Goal: Obtain resource: Download file/media

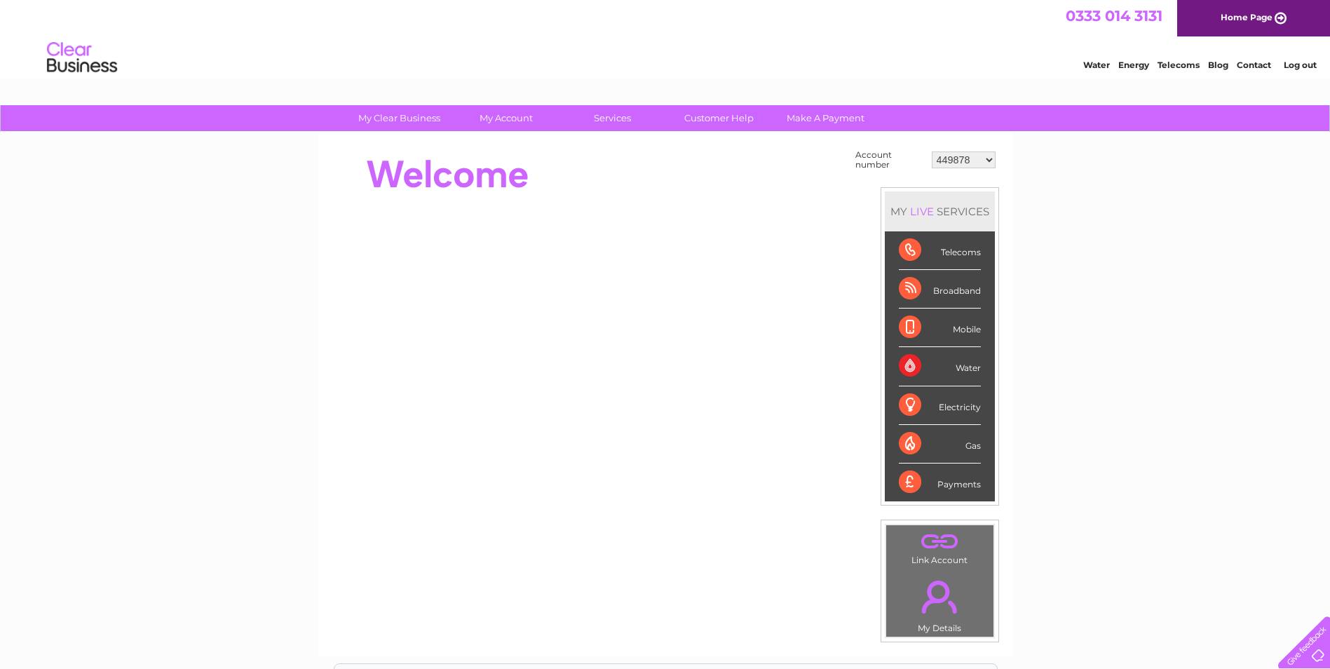
click at [988, 158] on select "449878 911729 929282 967788 30304859 30304862 30304864 30304866 30304869 303053…" at bounding box center [964, 159] width 64 height 17
select select "30315548"
click at [932, 151] on select "449878 911729 929282 967788 30304859 30304862 30304864 30304866 30304869 303053…" at bounding box center [964, 159] width 64 height 17
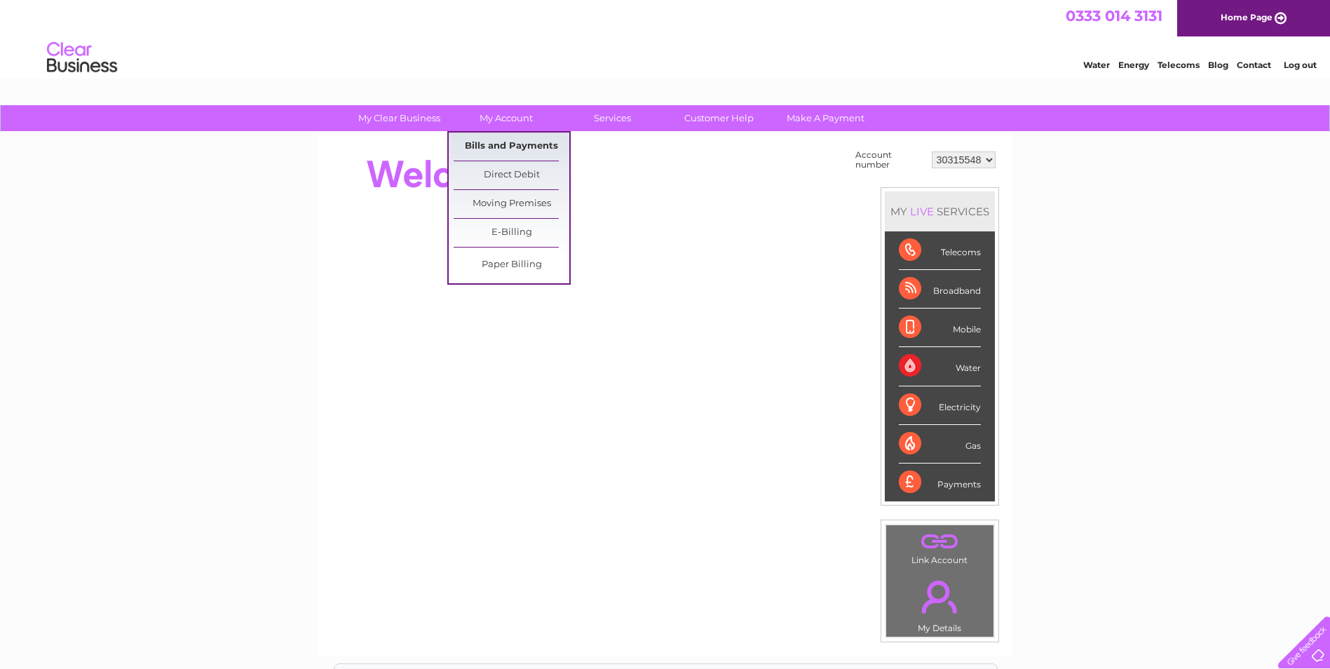
click at [509, 144] on link "Bills and Payments" at bounding box center [512, 146] width 116 height 28
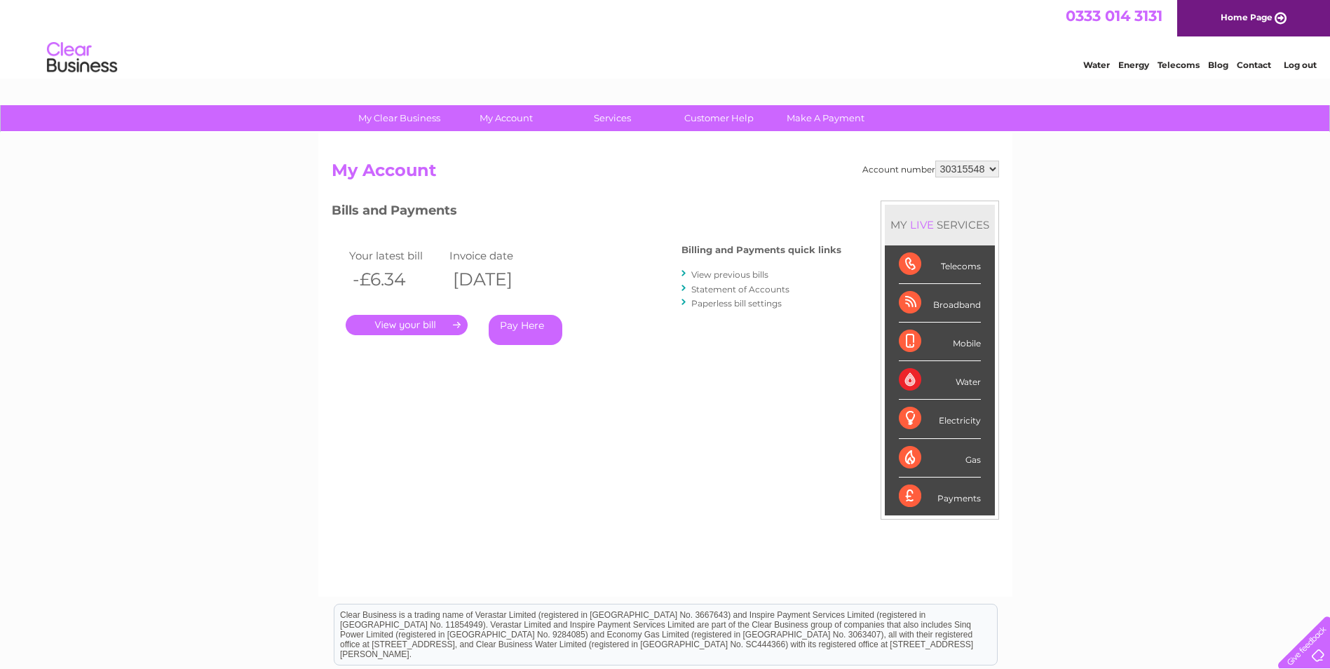
click at [409, 325] on link "." at bounding box center [407, 325] width 122 height 20
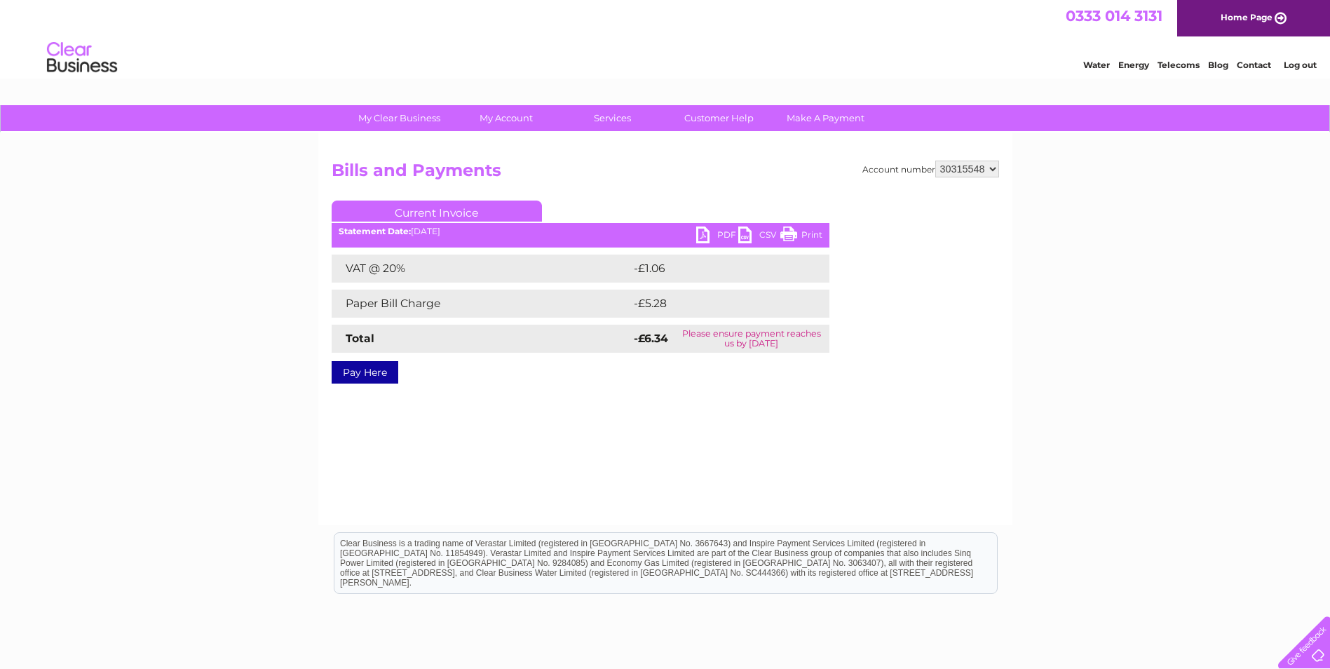
click at [721, 231] on link "PDF" at bounding box center [717, 236] width 42 height 20
